Goal: Navigation & Orientation: Find specific page/section

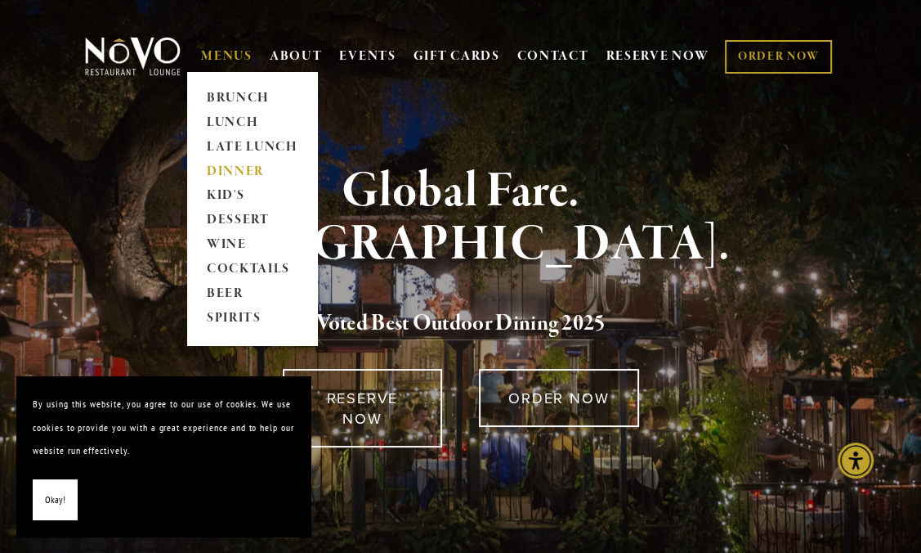
click at [234, 168] on link "DINNER" at bounding box center [252, 171] width 102 height 25
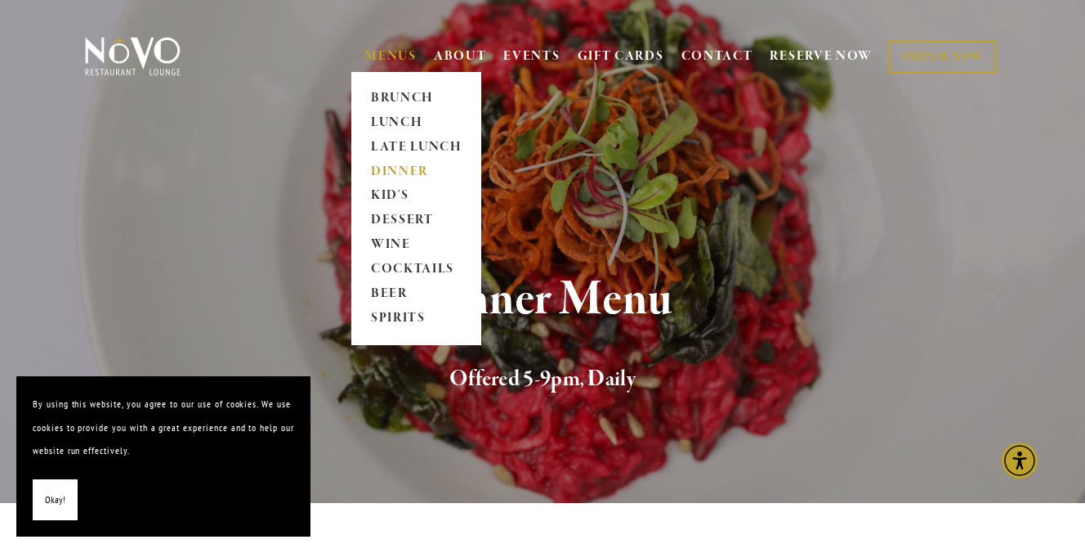
click at [400, 172] on link "DINNER" at bounding box center [416, 171] width 102 height 25
